Goal: Navigation & Orientation: Understand site structure

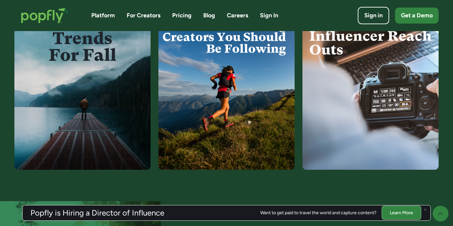
scroll to position [1596, 0]
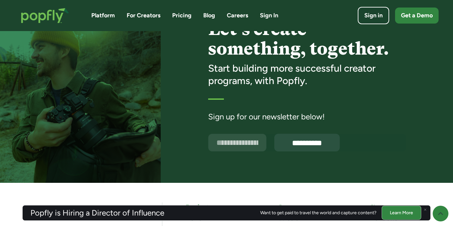
click at [154, 13] on link "For Creators" at bounding box center [144, 15] width 34 height 8
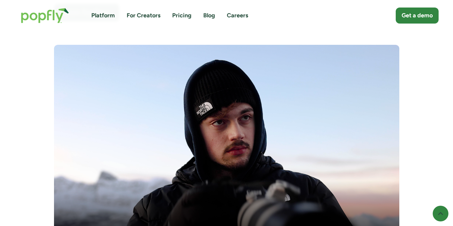
scroll to position [189, 0]
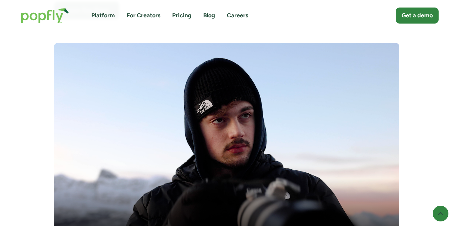
click at [103, 17] on link "Platform" at bounding box center [103, 15] width 24 height 8
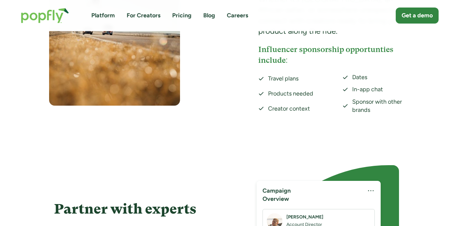
scroll to position [1095, 0]
